Goal: Navigation & Orientation: Find specific page/section

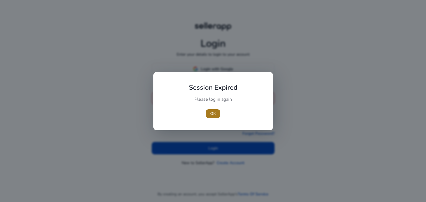
click at [213, 116] on span "OK" at bounding box center [213, 114] width 6 height 6
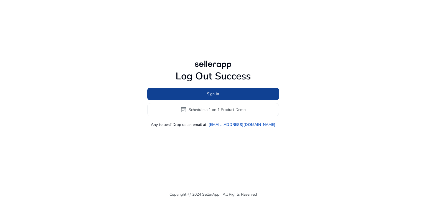
click at [234, 93] on span at bounding box center [213, 94] width 132 height 13
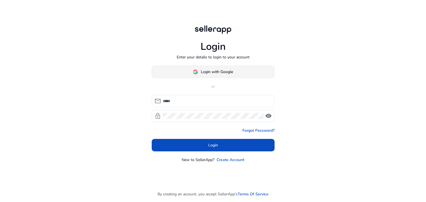
click at [219, 75] on span at bounding box center [213, 71] width 122 height 13
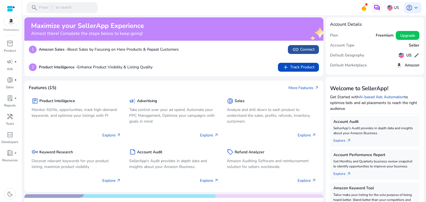
click at [308, 50] on span "link Connect" at bounding box center [303, 49] width 22 height 7
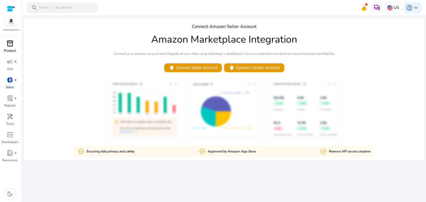
click at [8, 43] on span "inventory_2" at bounding box center [10, 43] width 7 height 7
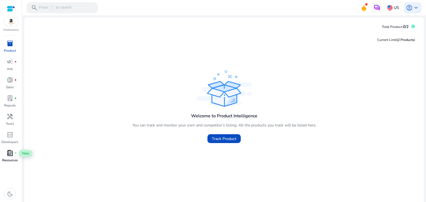
click at [11, 151] on span "book_4" at bounding box center [10, 153] width 7 height 7
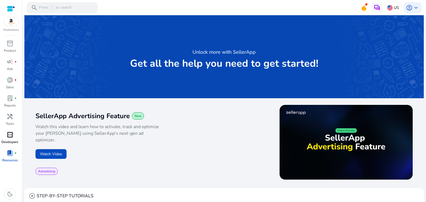
click at [11, 131] on div "code_blocks" at bounding box center [10, 135] width 16 height 9
